Goal: Navigation & Orientation: Understand site structure

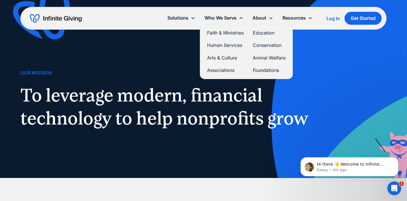
click at [257, 33] on link "Education" at bounding box center [269, 33] width 33 height 8
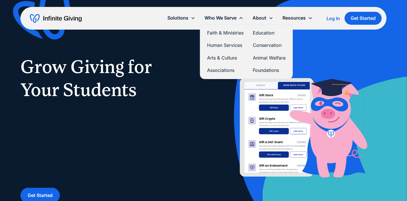
click at [255, 47] on link "Conservation" at bounding box center [269, 45] width 33 height 8
